Goal: Find specific page/section: Find specific page/section

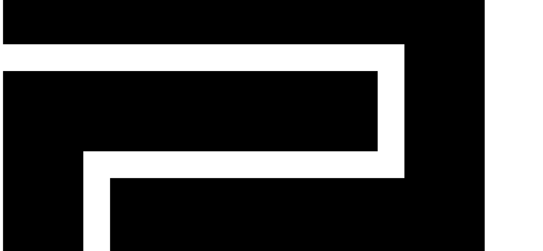
scroll to position [107, 0]
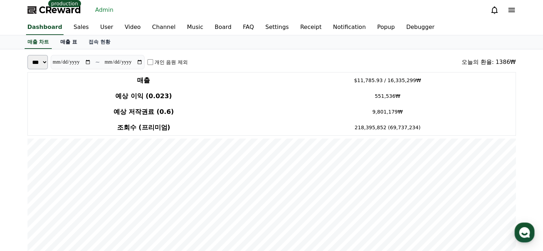
click at [76, 42] on link "매출 표" at bounding box center [69, 42] width 28 height 14
